Goal: Transaction & Acquisition: Purchase product/service

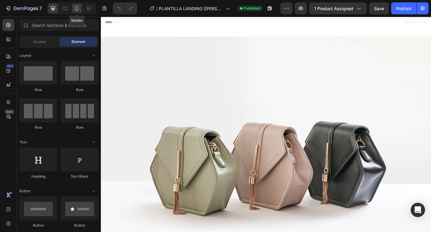
click at [74, 11] on div at bounding box center [77, 9] width 10 height 10
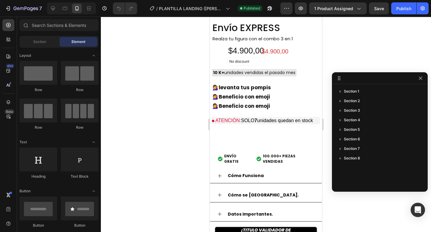
scroll to position [570, 0]
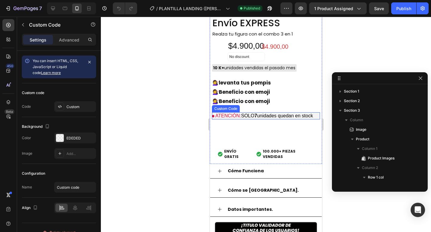
click at [258, 115] on p "ATENCIÓN: SOLO 7 unidades quedan en stock" at bounding box center [266, 115] width 108 height 7
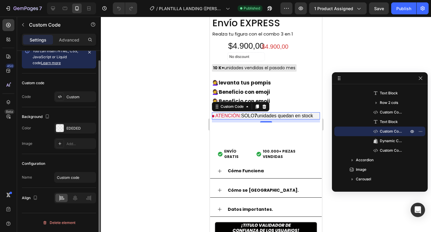
scroll to position [0, 0]
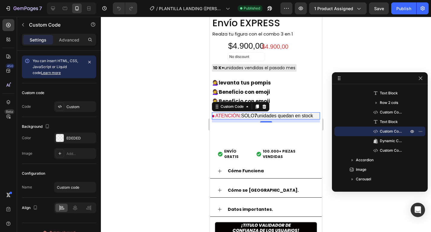
click at [257, 117] on p "ATENCIÓN: SOLO 7 unidades quedan en stock" at bounding box center [266, 115] width 108 height 7
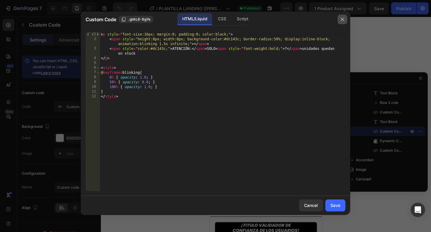
click at [342, 16] on button "button" at bounding box center [342, 20] width 10 height 10
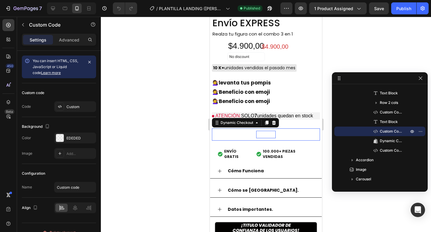
click at [263, 133] on div "Buy it now" at bounding box center [265, 134] width 19 height 7
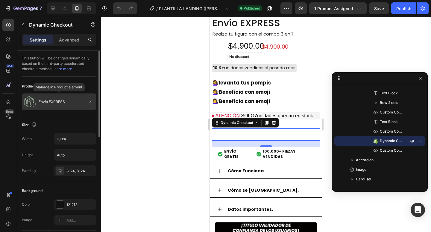
click at [73, 108] on div "Envío EXPRESS" at bounding box center [59, 102] width 74 height 17
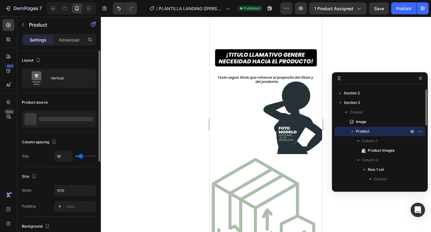
scroll to position [570, 0]
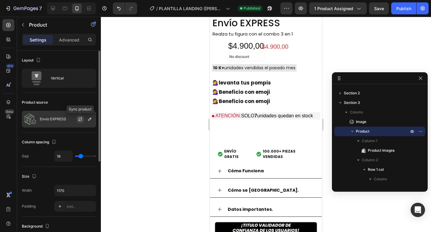
click at [82, 117] on button "button" at bounding box center [80, 119] width 7 height 7
click at [89, 119] on icon "button" at bounding box center [89, 119] width 5 height 5
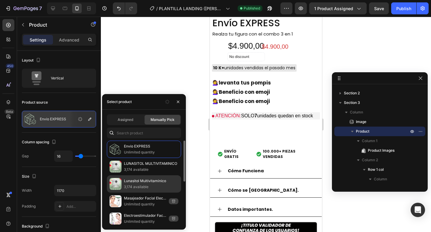
click at [147, 179] on p "Lunasitol Multivitaminico" at bounding box center [151, 181] width 54 height 6
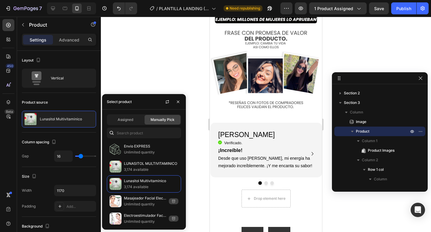
scroll to position [822, 0]
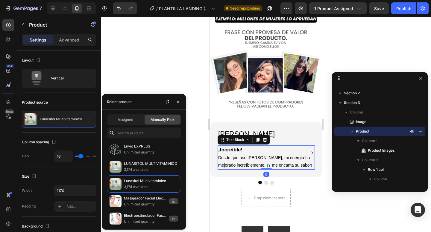
click at [277, 146] on p "¡Increíble!" at bounding box center [266, 150] width 96 height 8
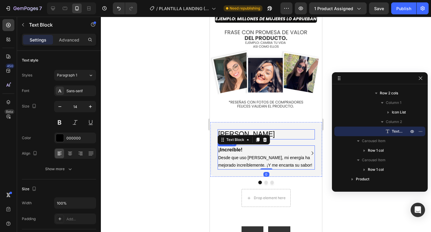
click at [268, 130] on h2 "[PERSON_NAME]" at bounding box center [265, 135] width 97 height 10
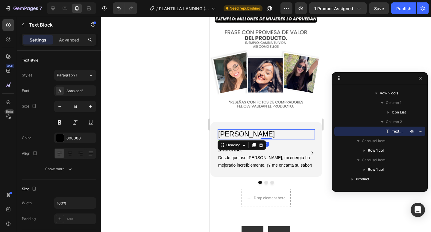
scroll to position [199, 0]
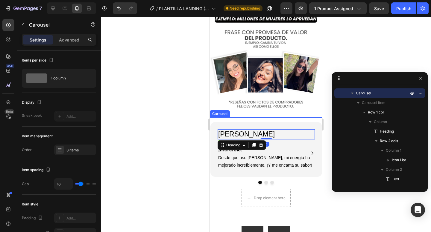
click at [312, 152] on icon "Carousel Next Arrow" at bounding box center [312, 154] width 2 height 4
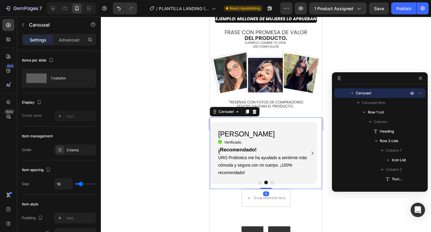
click at [312, 152] on icon "Carousel Next Arrow" at bounding box center [312, 154] width 2 height 4
click at [312, 148] on div "[PERSON_NAME] Heading Icon Verificado. Heading Icon List ¡El Mejor Dúo! La comb…" at bounding box center [263, 153] width 107 height 63
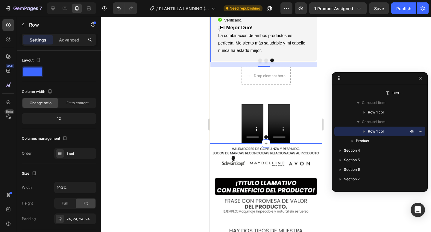
scroll to position [956, 0]
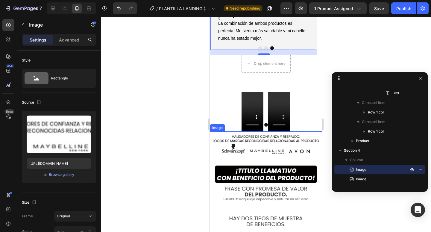
click at [255, 144] on img at bounding box center [266, 144] width 112 height 24
